Goal: Communication & Community: Participate in discussion

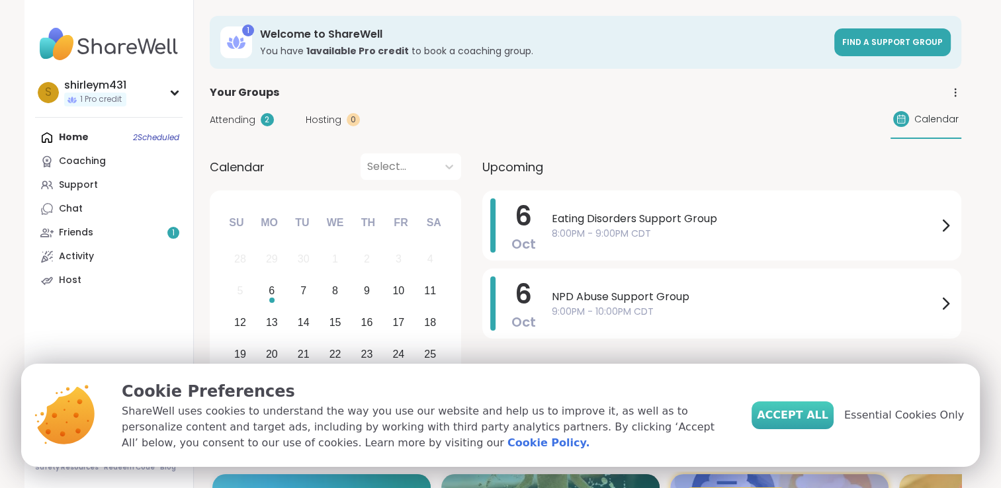
click at [828, 419] on span "Accept All" at bounding box center [792, 416] width 71 height 16
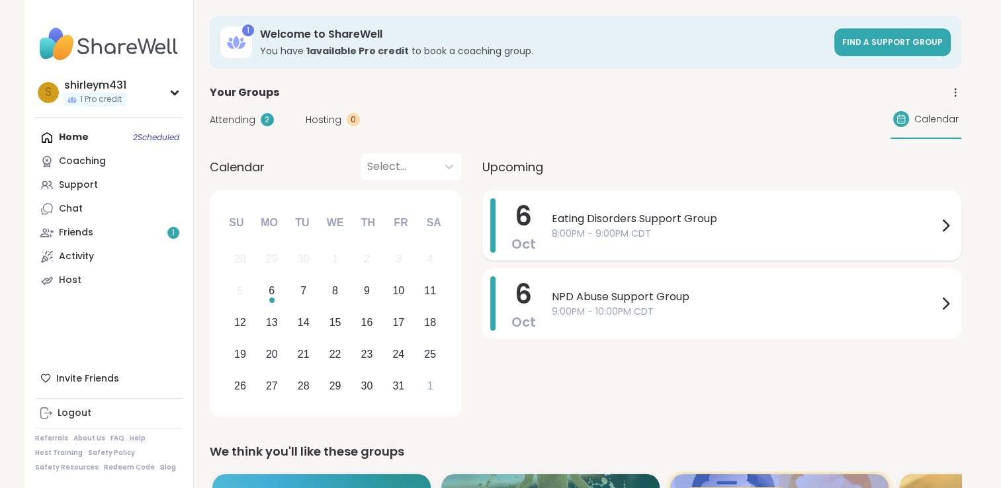
click at [580, 223] on span "Eating Disorders Support Group" at bounding box center [745, 219] width 386 height 16
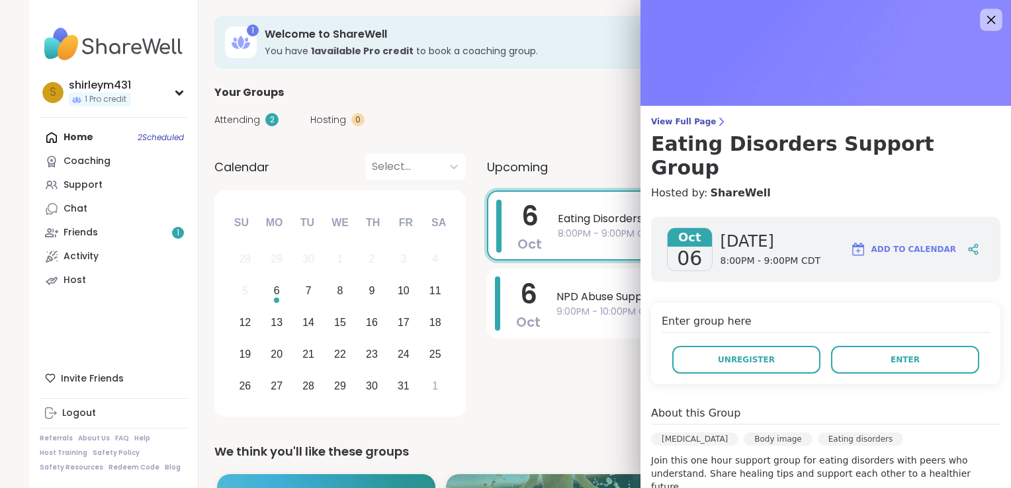
click at [982, 20] on icon at bounding box center [990, 19] width 17 height 17
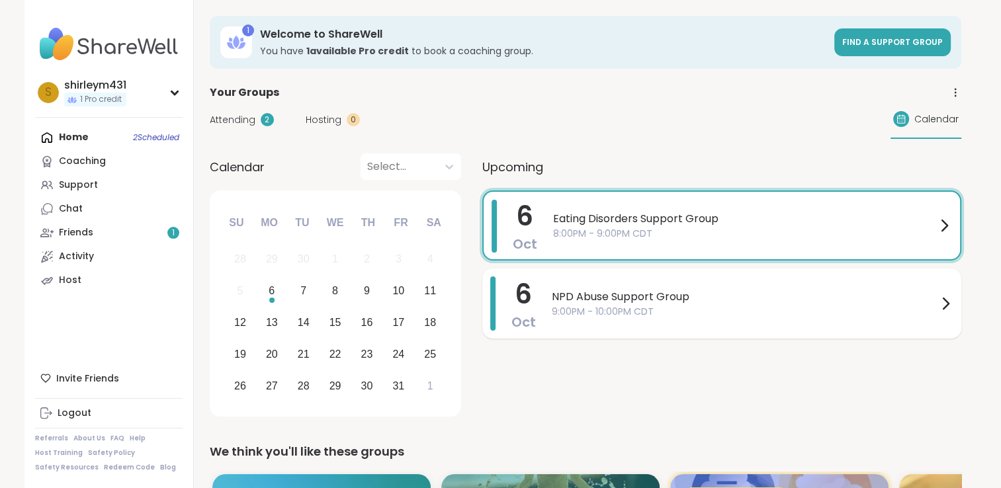
click at [583, 298] on span "NPD Abuse Support Group" at bounding box center [745, 297] width 386 height 16
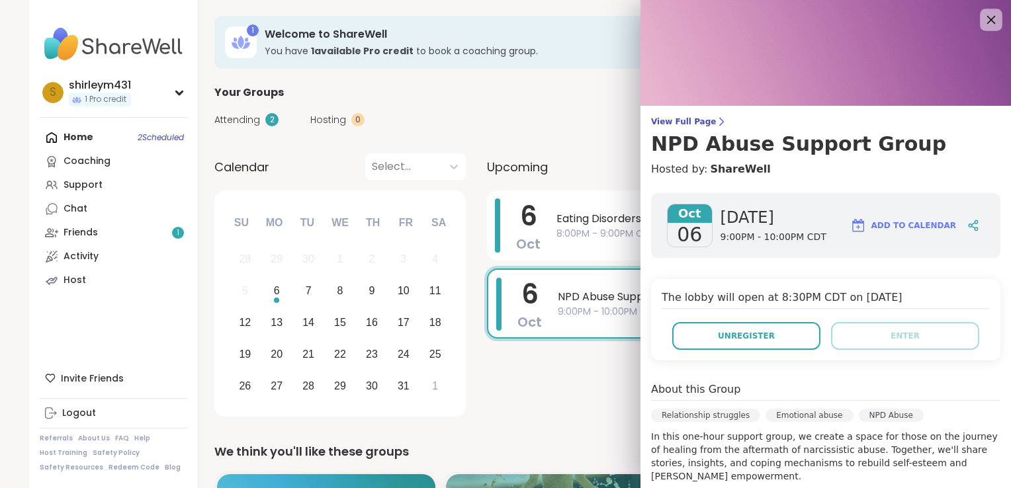
click at [982, 20] on icon at bounding box center [990, 19] width 17 height 17
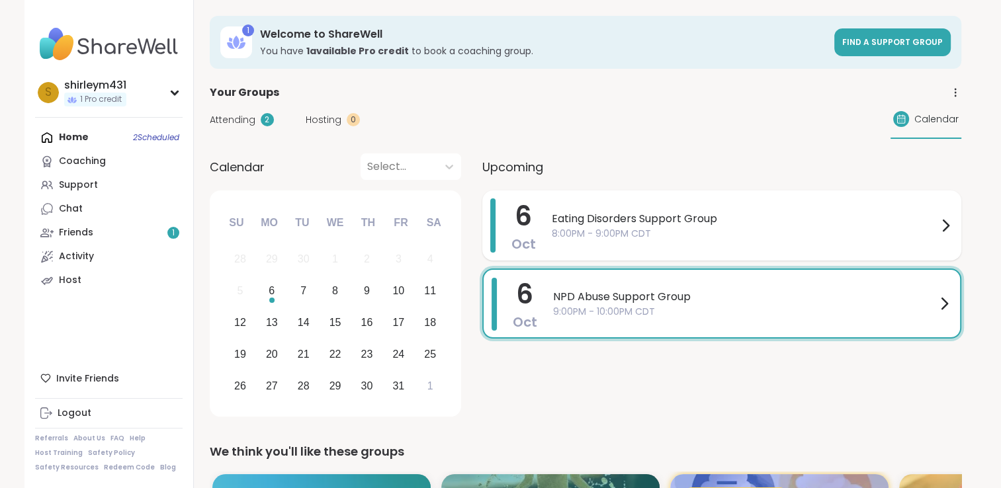
click at [572, 227] on span "8:00PM - 9:00PM CDT" at bounding box center [745, 234] width 386 height 14
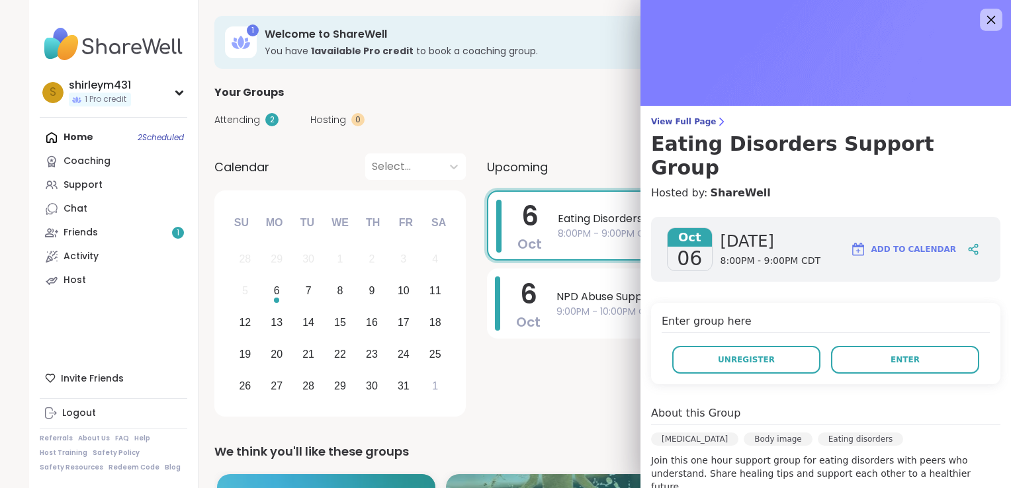
click at [982, 15] on icon at bounding box center [990, 19] width 17 height 17
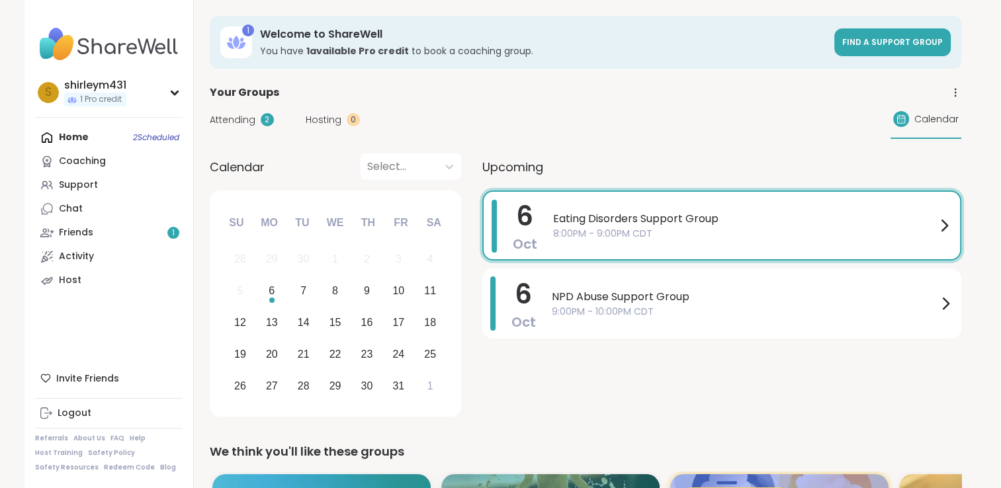
click at [945, 222] on icon at bounding box center [944, 226] width 16 height 16
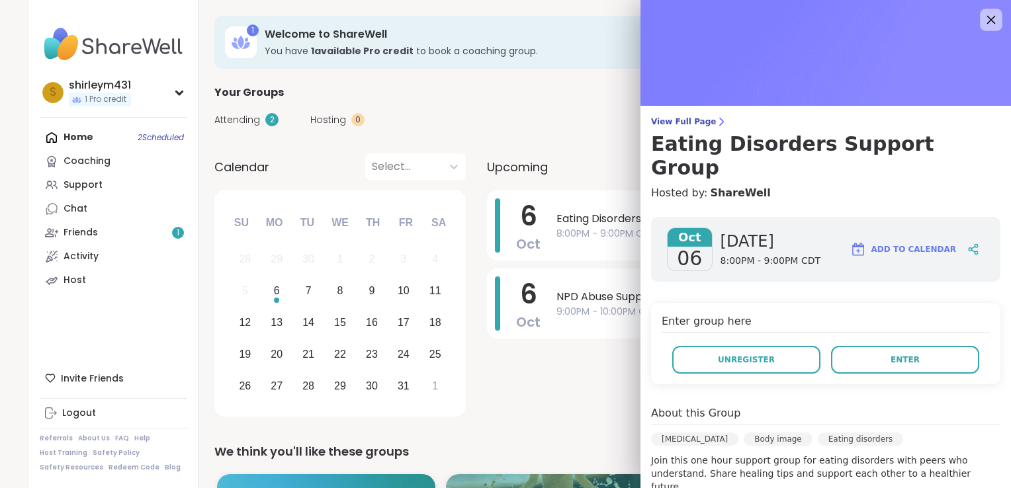
click at [982, 17] on icon at bounding box center [990, 19] width 17 height 17
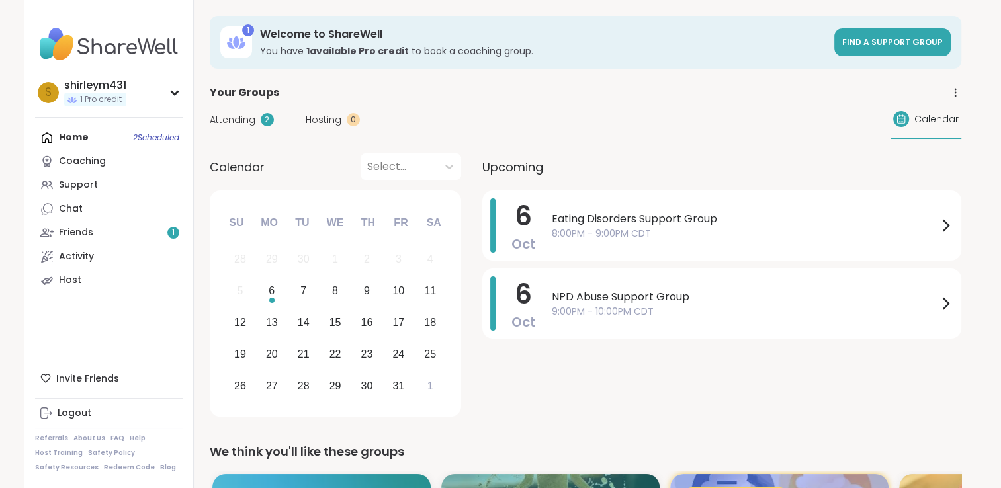
click at [955, 90] on icon at bounding box center [955, 93] width 12 height 12
click at [725, 97] on div "Your Groups Group History Group Topics" at bounding box center [586, 93] width 752 height 16
click at [572, 232] on span "8:00PM - 9:00PM CDT" at bounding box center [745, 234] width 386 height 14
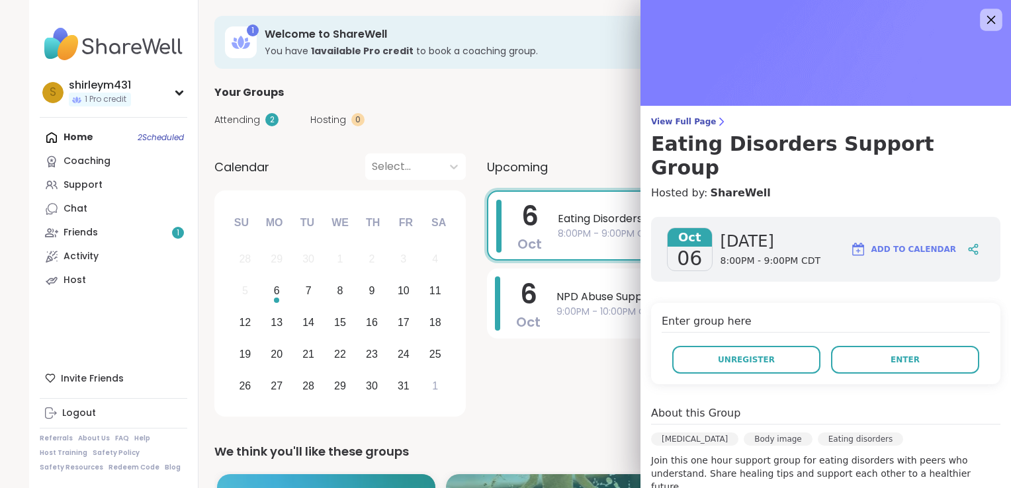
click at [982, 21] on icon at bounding box center [990, 19] width 17 height 17
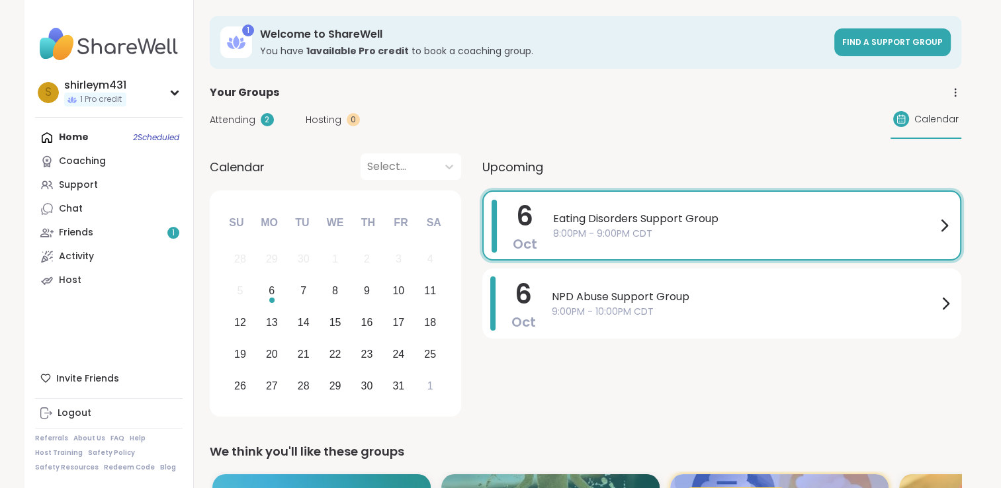
click at [70, 137] on div "Home 2 Scheduled Coaching Support Chat Friends 1 Activity Host" at bounding box center [109, 209] width 148 height 167
click at [70, 134] on div "Home 2 Scheduled Coaching Support Chat Friends 1 Activity Host" at bounding box center [109, 209] width 148 height 167
click at [608, 229] on span "8:00PM - 9:00PM CDT" at bounding box center [744, 234] width 383 height 14
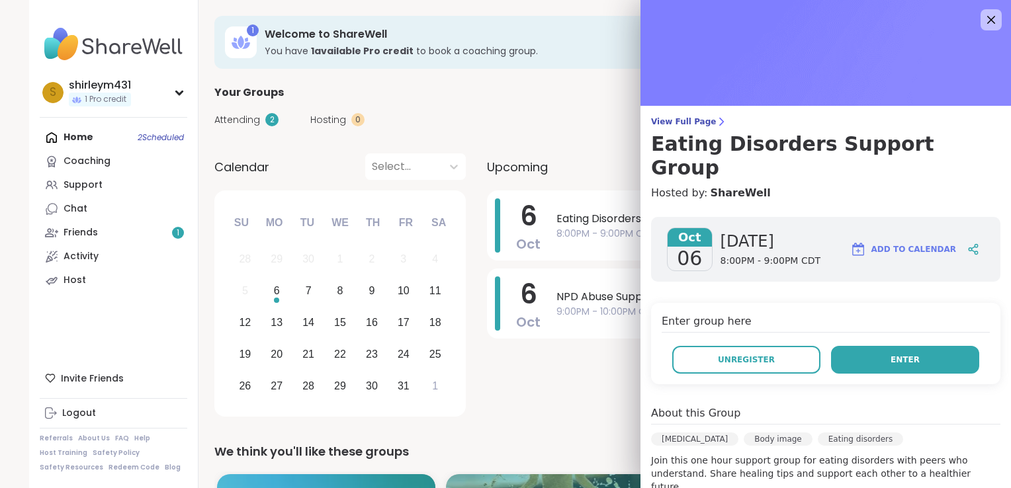
click at [890, 354] on span "Enter" at bounding box center [904, 360] width 29 height 12
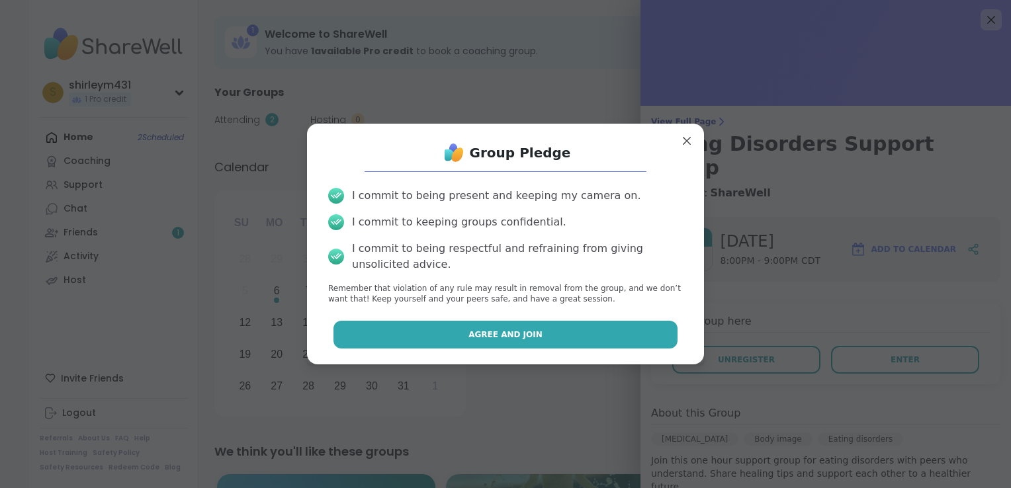
click at [493, 337] on span "Agree and Join" at bounding box center [505, 335] width 74 height 12
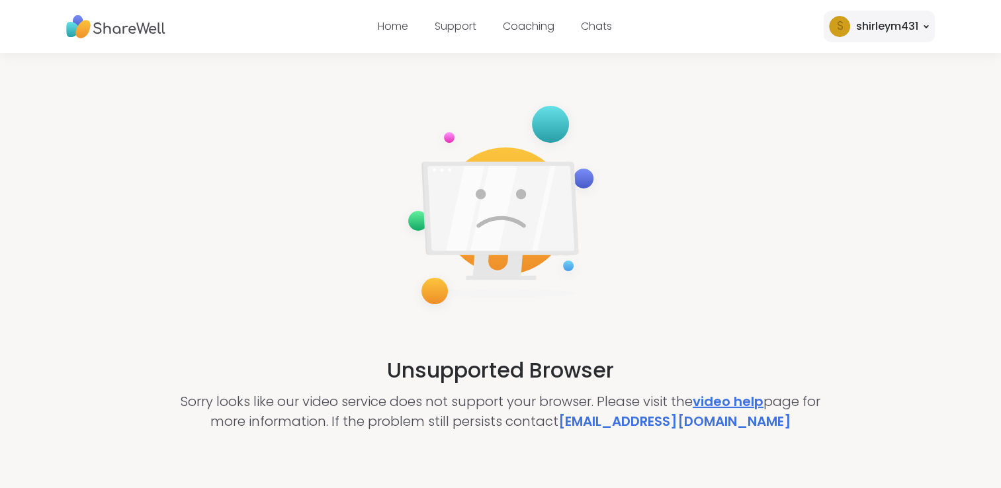
click at [718, 400] on link "video help" at bounding box center [728, 401] width 71 height 19
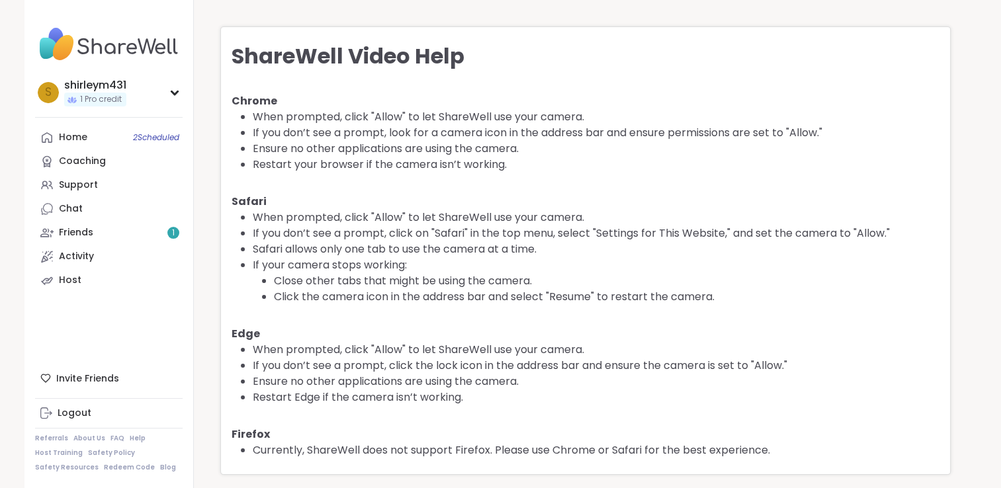
drag, startPoint x: 966, startPoint y: 0, endPoint x: 691, endPoint y: 316, distance: 418.8
click at [691, 316] on div "ShareWell Video Help Chrome When prompted, click "Allow" to let ShareWell use y…" at bounding box center [585, 250] width 730 height 449
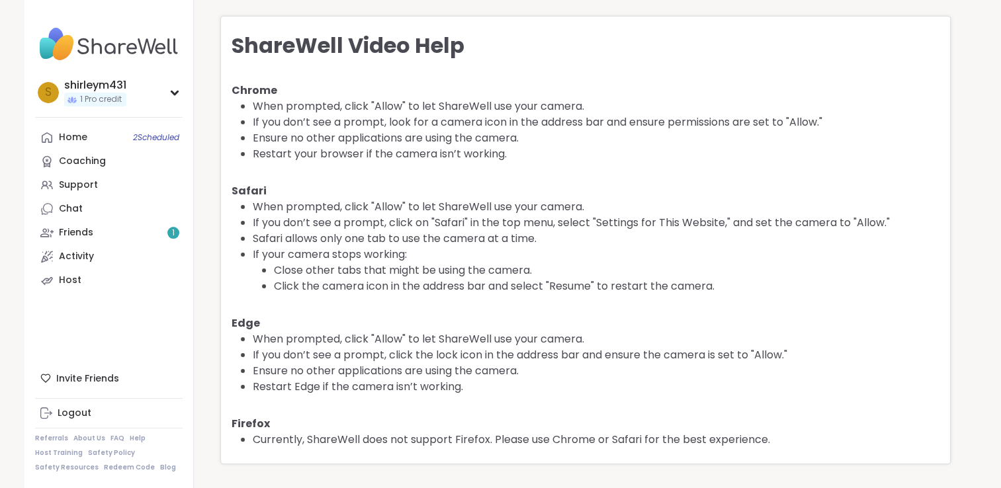
scroll to position [13, 0]
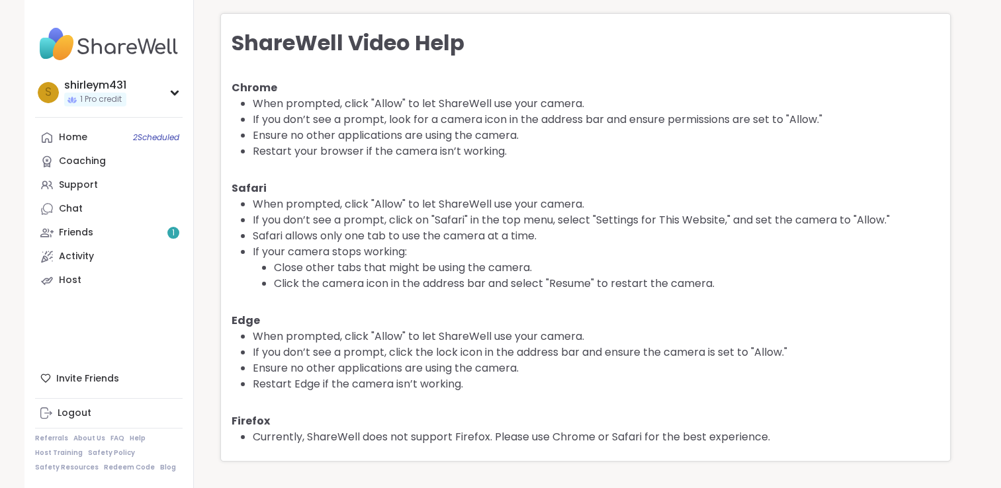
drag, startPoint x: 987, startPoint y: 0, endPoint x: 693, endPoint y: 173, distance: 341.3
click at [693, 173] on div "ShareWell Video Help Chrome When prompted, click "Allow" to let ShareWell use y…" at bounding box center [585, 237] width 730 height 449
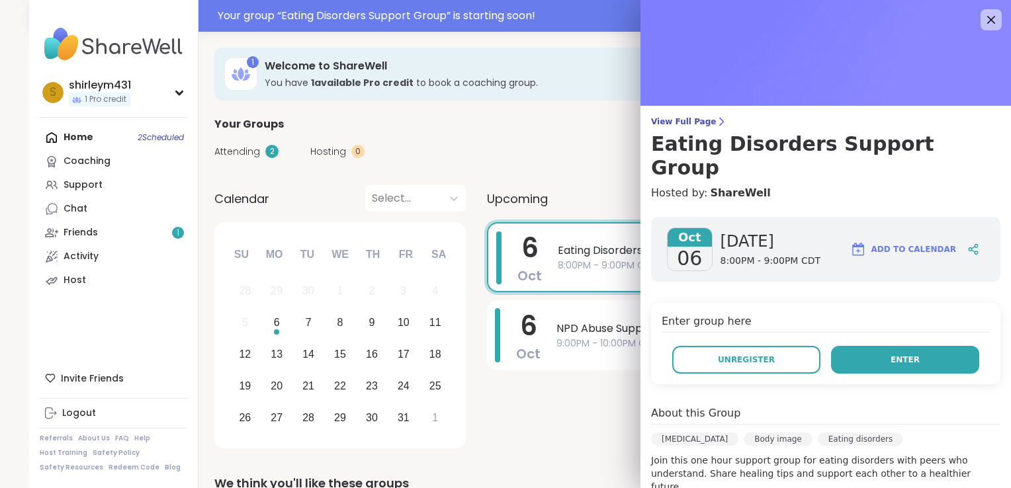
click at [833, 346] on button "Enter" at bounding box center [905, 360] width 148 height 28
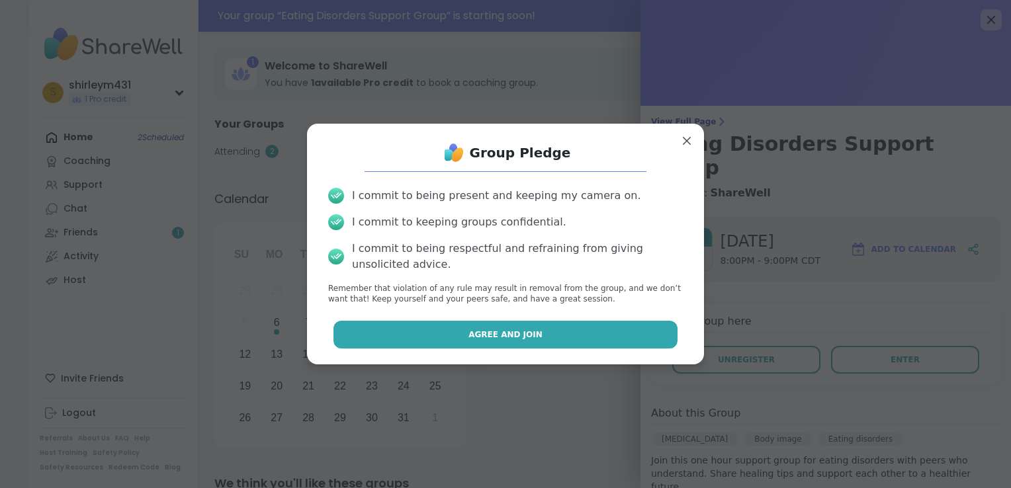
click at [560, 334] on button "Agree and Join" at bounding box center [505, 335] width 345 height 28
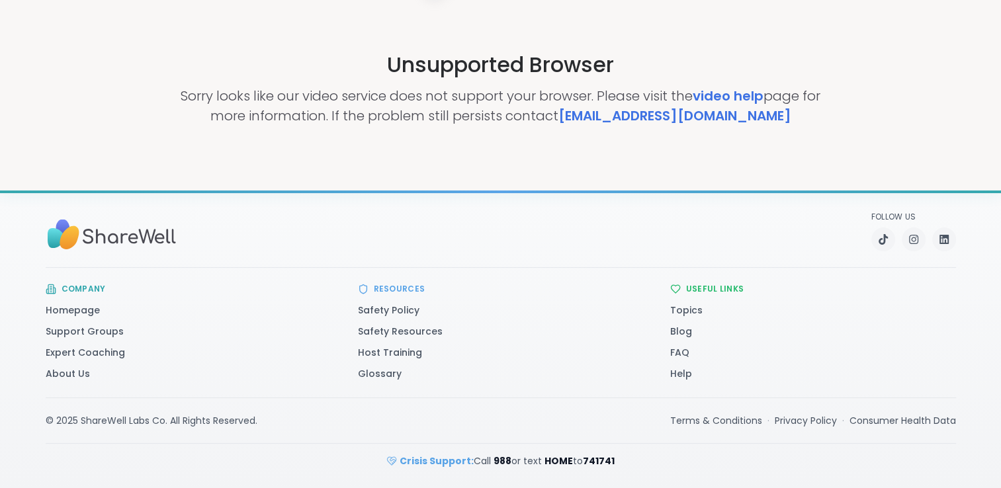
scroll to position [107, 0]
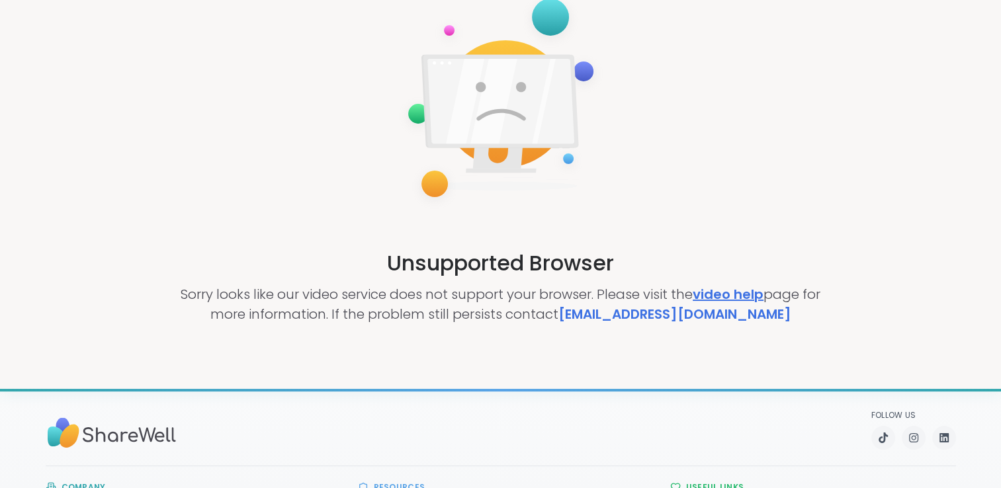
click at [716, 292] on link "video help" at bounding box center [728, 294] width 71 height 19
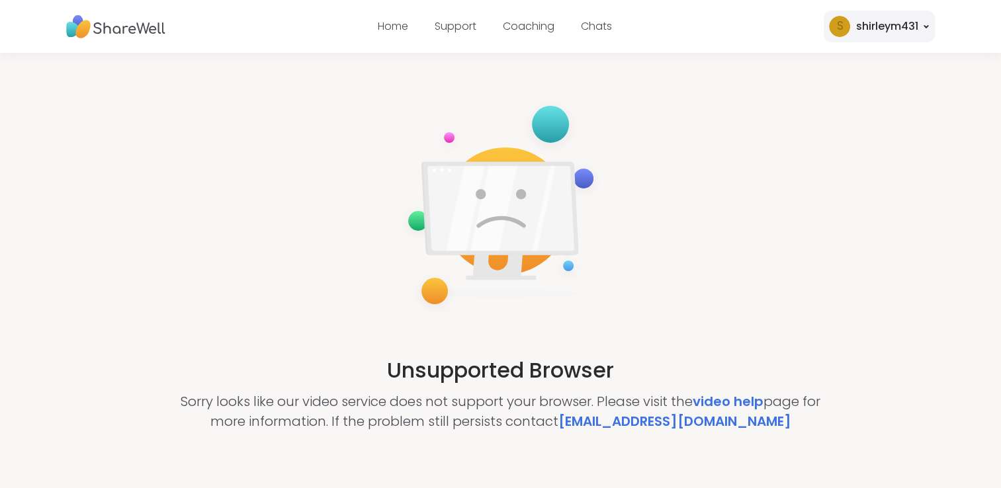
drag, startPoint x: 204, startPoint y: 3, endPoint x: 130, endPoint y: 175, distance: 187.0
click at [130, 175] on div "Unsupported Browser Sorry looks like our video service does not support your br…" at bounding box center [500, 264] width 1001 height 422
click at [359, 79] on div "Unsupported Browser Sorry looks like our video service does not support your br…" at bounding box center [500, 264] width 1001 height 422
click at [383, 112] on div "Unsupported Browser Sorry looks like our video service does not support your br…" at bounding box center [500, 264] width 1001 height 422
click at [204, 263] on div "Unsupported Browser Sorry looks like our video service does not support your br…" at bounding box center [500, 264] width 1001 height 422
